Goal: Obtain resource: Download file/media

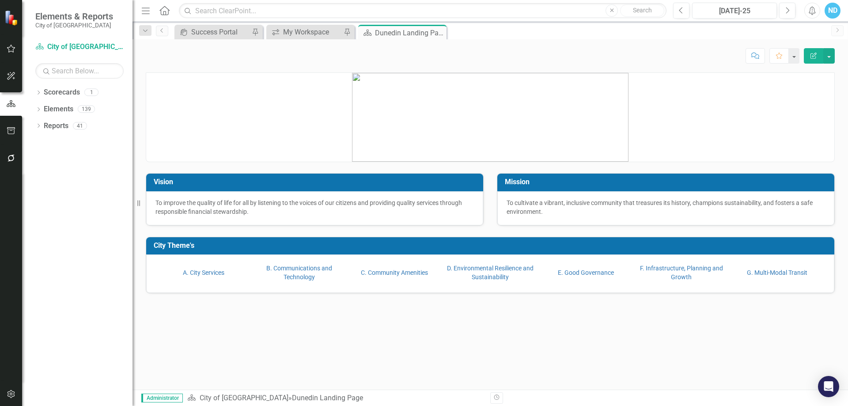
click at [10, 160] on icon "button" at bounding box center [11, 158] width 9 height 7
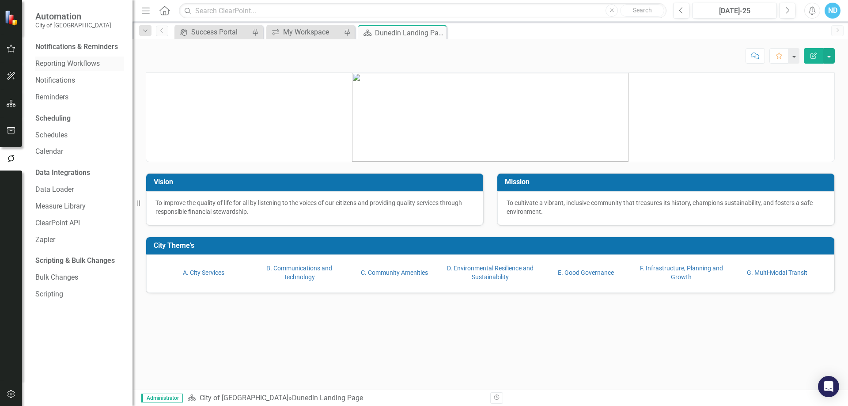
click at [56, 63] on link "Reporting Workflows" at bounding box center [79, 64] width 88 height 10
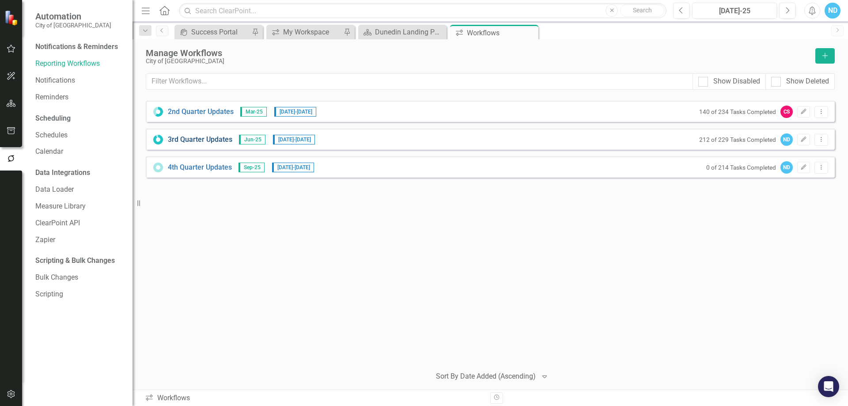
click at [197, 143] on link "3rd Quarter Updates" at bounding box center [200, 140] width 65 height 10
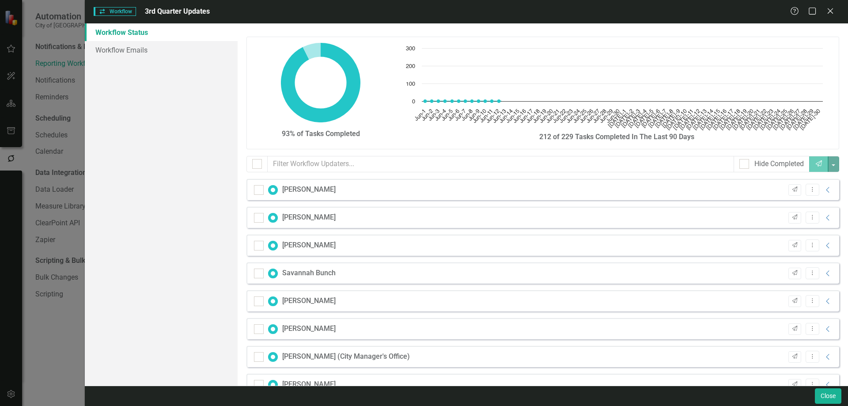
checkbox input "false"
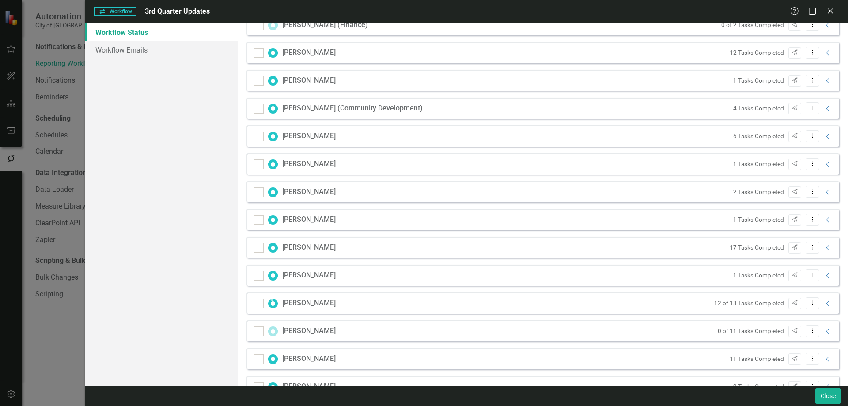
scroll to position [530, 0]
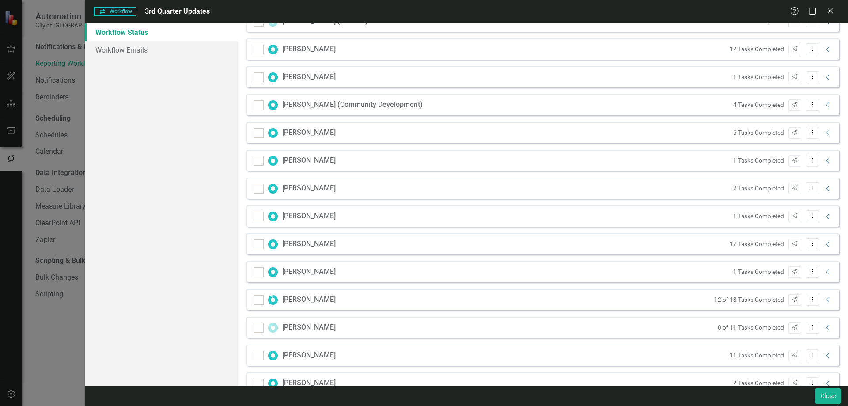
click at [317, 355] on div "[PERSON_NAME]" at bounding box center [308, 355] width 53 height 10
click at [824, 357] on icon "Collapse" at bounding box center [828, 355] width 9 height 7
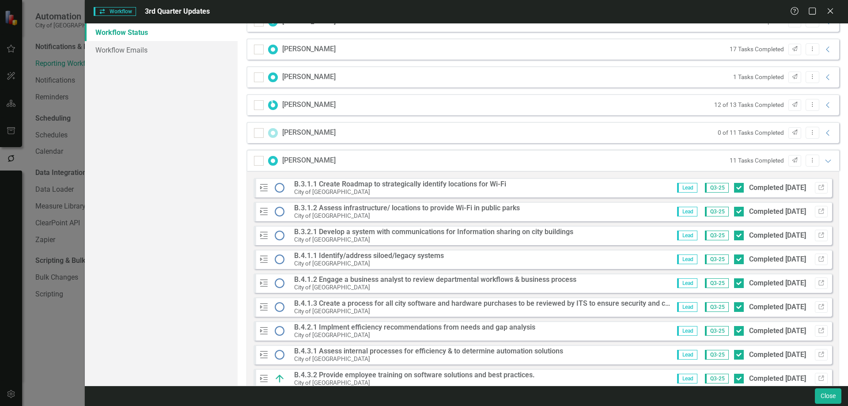
scroll to position [751, 0]
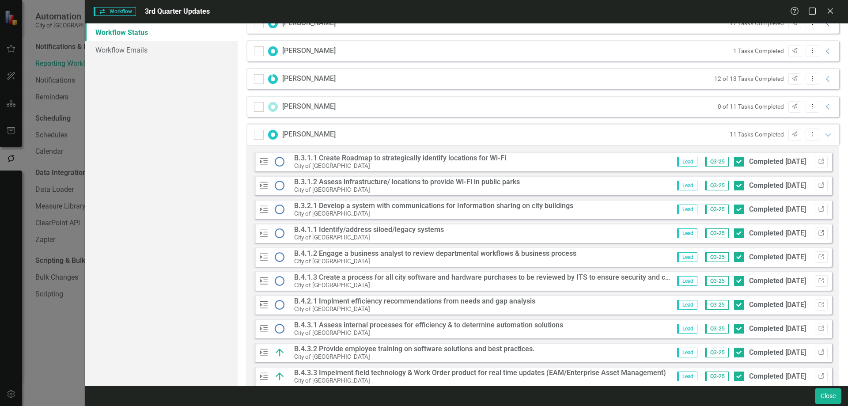
click at [818, 232] on icon "Link" at bounding box center [821, 233] width 7 height 5
click at [818, 281] on icon "Link" at bounding box center [821, 280] width 7 height 5
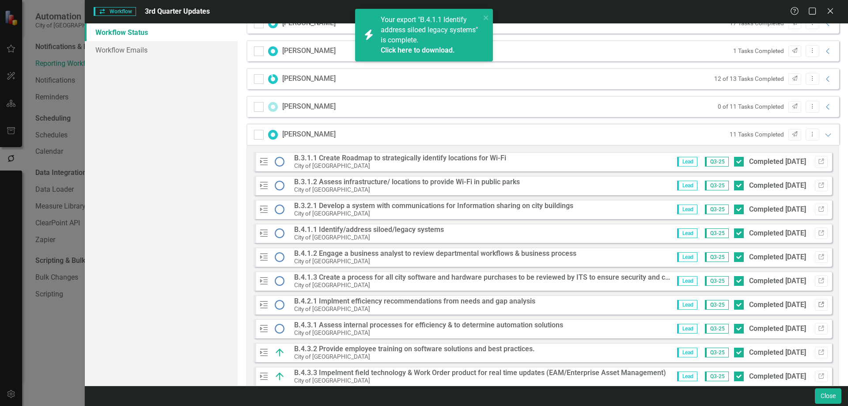
click at [819, 304] on icon "button" at bounding box center [821, 304] width 5 height 5
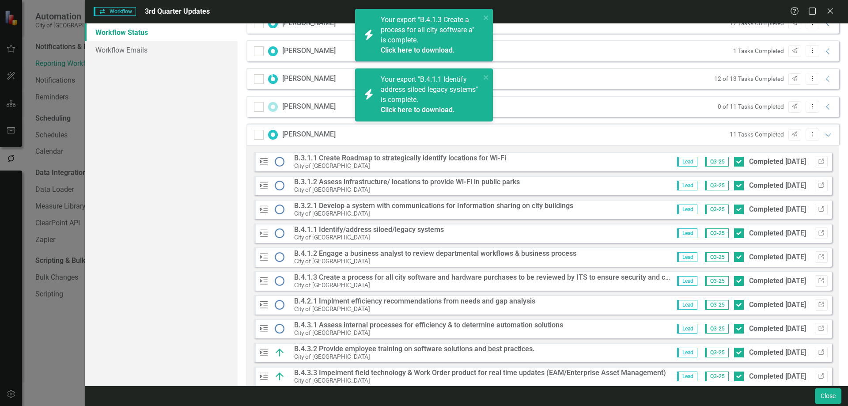
click at [427, 42] on div "Your export "B.4.1.3 Create a process for all city software a" is complete. Cli…" at bounding box center [431, 35] width 100 height 40
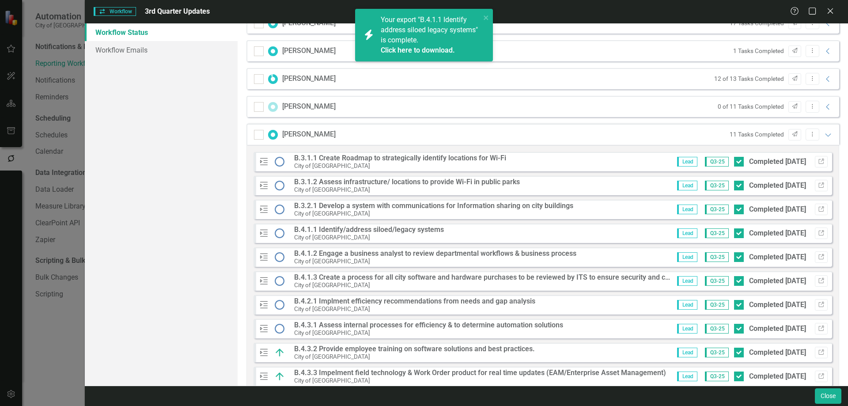
click at [412, 49] on link "Click here to download." at bounding box center [418, 50] width 74 height 8
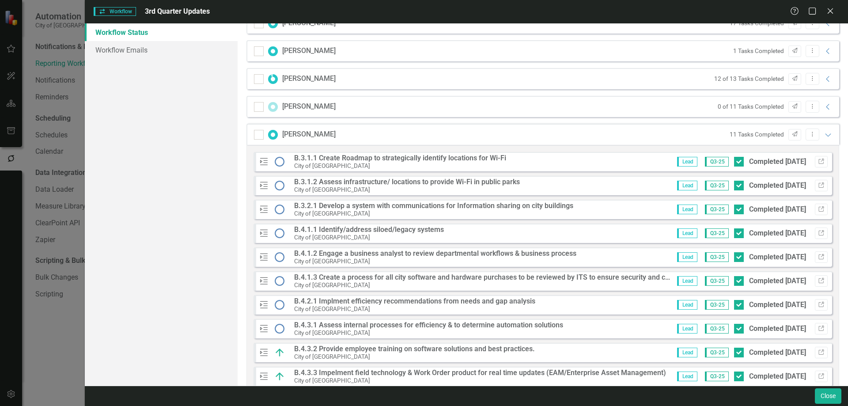
scroll to position [795, 0]
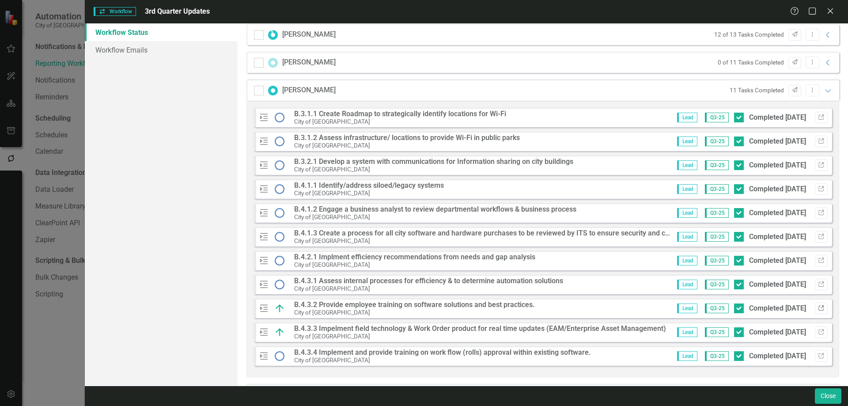
click at [818, 306] on icon "Link" at bounding box center [821, 308] width 7 height 5
click at [818, 164] on icon "Link" at bounding box center [821, 165] width 7 height 5
click at [819, 190] on icon "button" at bounding box center [821, 188] width 5 height 5
click at [819, 285] on icon "button" at bounding box center [821, 284] width 5 height 5
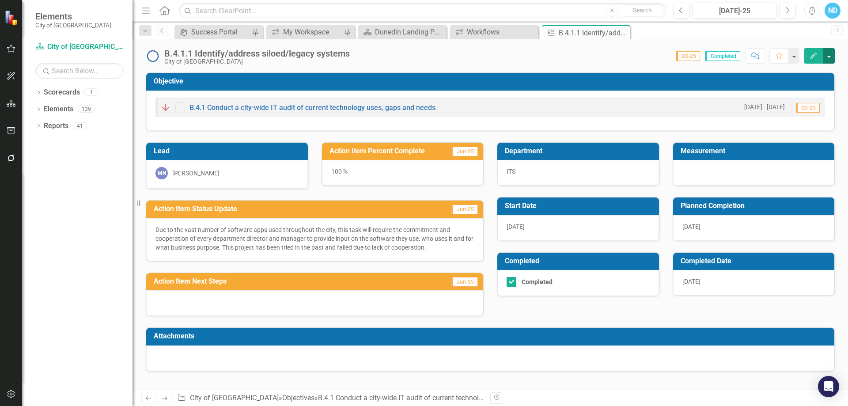
click at [829, 62] on button "button" at bounding box center [829, 55] width 11 height 15
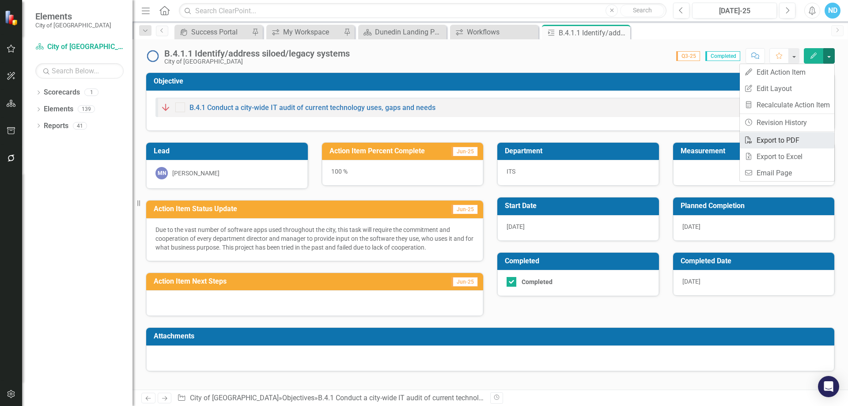
click at [795, 141] on link "PDF Export to PDF" at bounding box center [787, 140] width 95 height 16
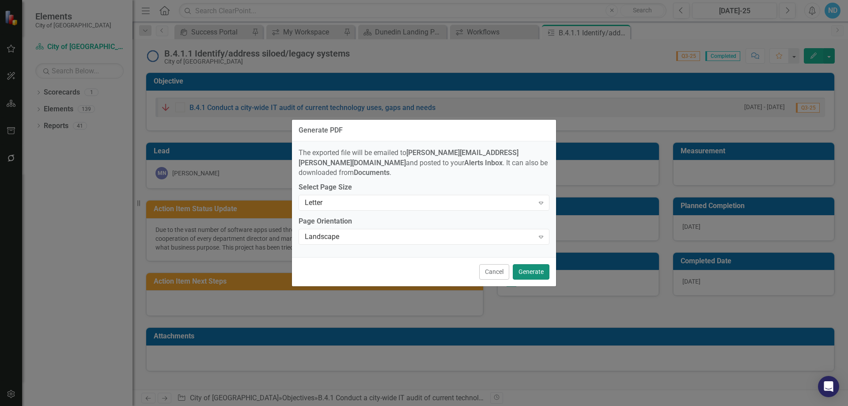
click at [526, 270] on button "Generate" at bounding box center [531, 271] width 37 height 15
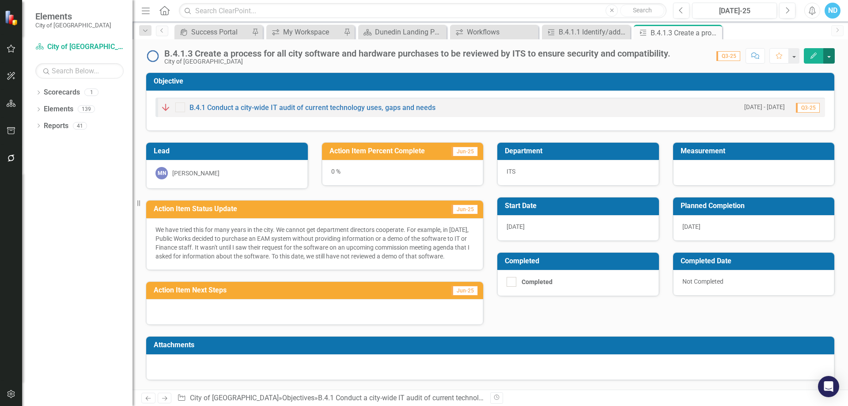
click at [829, 58] on button "button" at bounding box center [829, 55] width 11 height 15
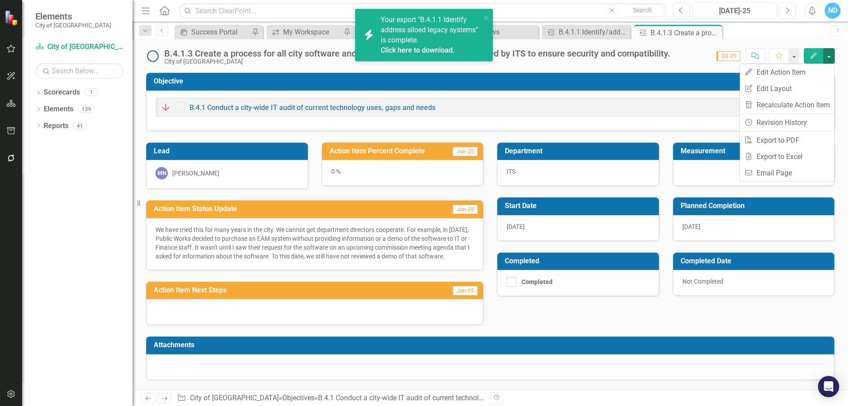
click at [408, 45] on div "Your export "B.4.1.1 Identify address siloed legacy systems" is complete. Click…" at bounding box center [431, 35] width 100 height 40
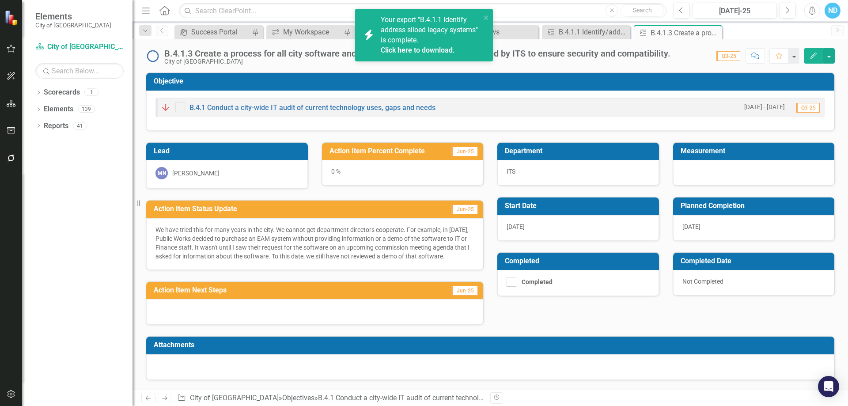
click at [416, 33] on span "Your export "B.4.1.1 Identify address siloed legacy systems" is complete. Click…" at bounding box center [430, 35] width 98 height 40
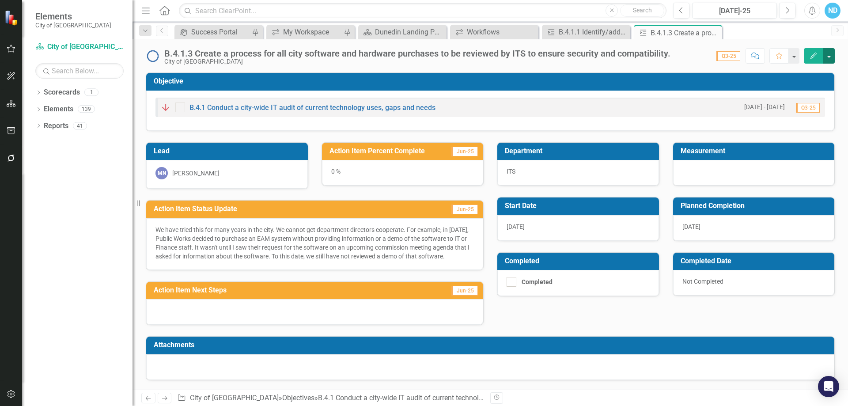
click at [831, 61] on button "button" at bounding box center [829, 55] width 11 height 15
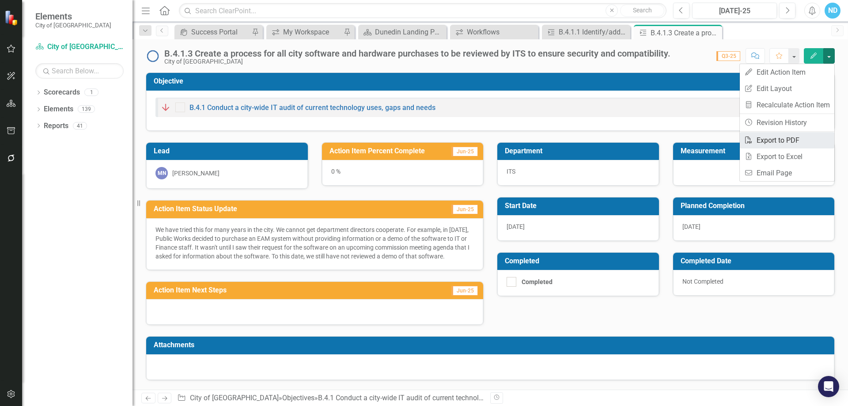
click at [786, 141] on link "PDF Export to PDF" at bounding box center [787, 140] width 95 height 16
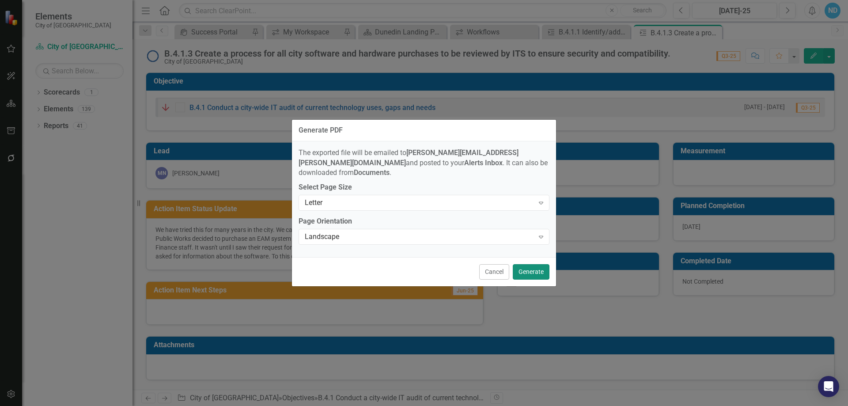
click at [533, 268] on button "Generate" at bounding box center [531, 271] width 37 height 15
